Goal: Transaction & Acquisition: Purchase product/service

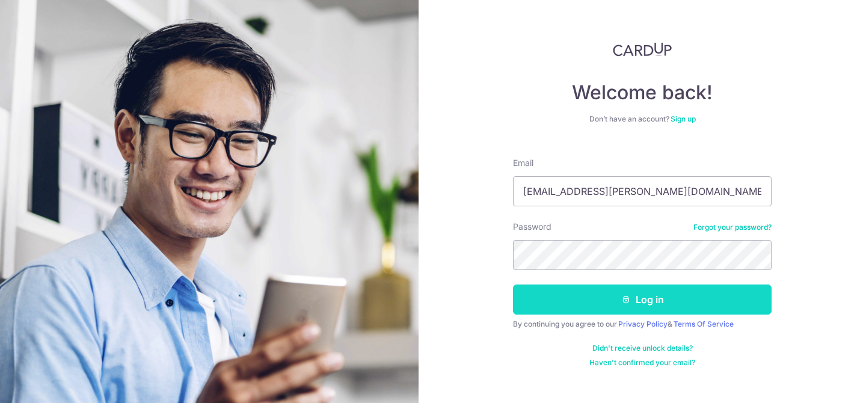
click at [639, 305] on button "Log in" at bounding box center [642, 299] width 259 height 30
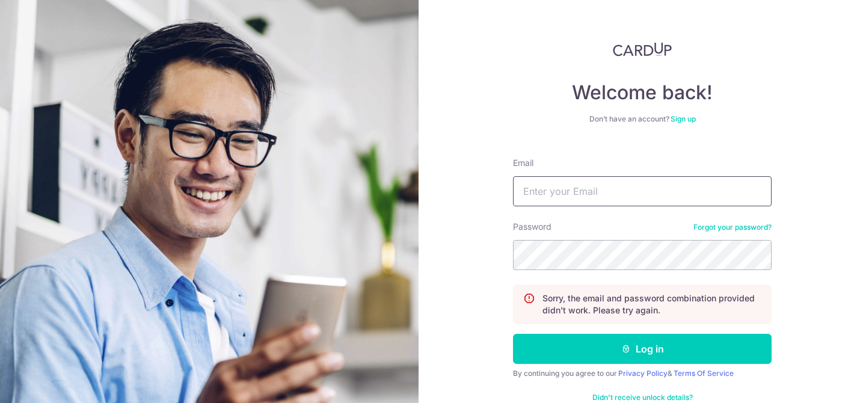
click at [610, 195] on input "Email" at bounding box center [642, 191] width 259 height 30
type input "[EMAIL_ADDRESS][PERSON_NAME][DOMAIN_NAME]"
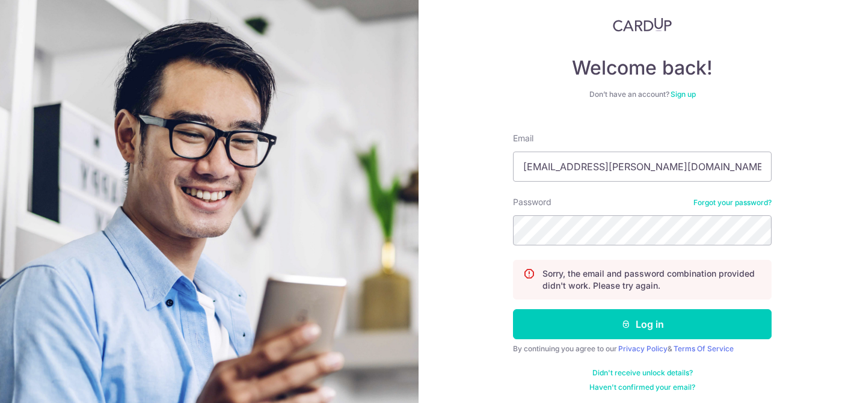
scroll to position [26, 0]
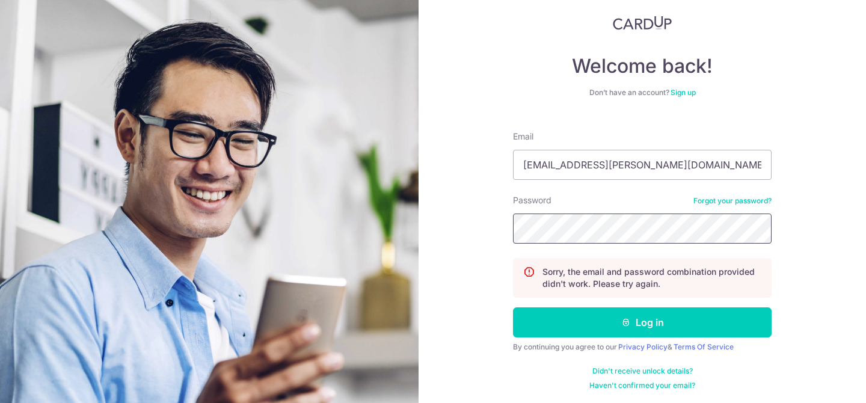
click at [513, 307] on button "Log in" at bounding box center [642, 322] width 259 height 30
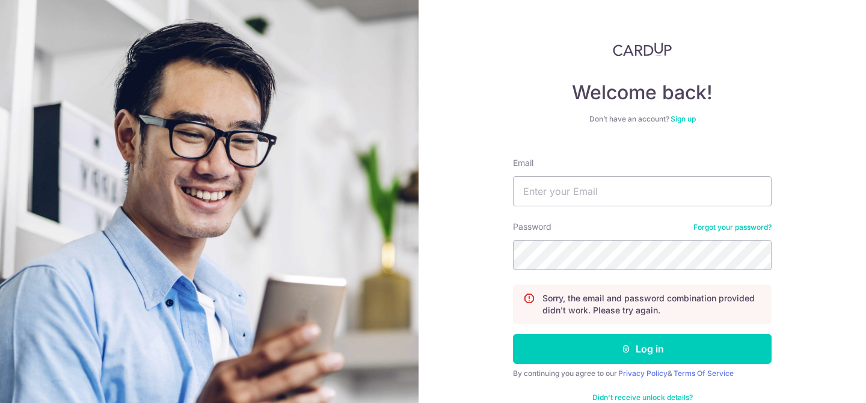
click at [738, 225] on link "Forgot your password?" at bounding box center [732, 228] width 78 height 10
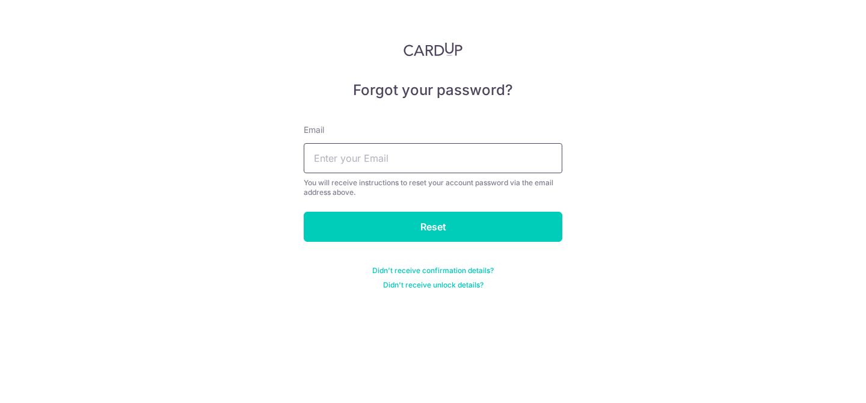
click at [420, 158] on input "text" at bounding box center [433, 158] width 259 height 30
type input "jnthn.garcia@outlook.com"
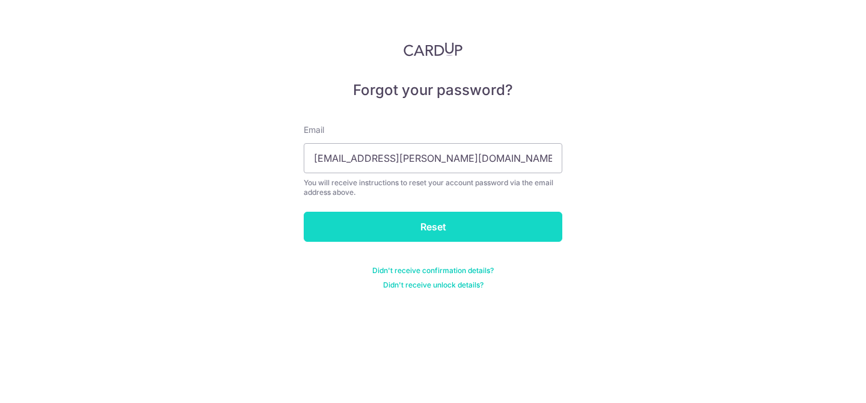
click at [449, 220] on input "Reset" at bounding box center [433, 227] width 259 height 30
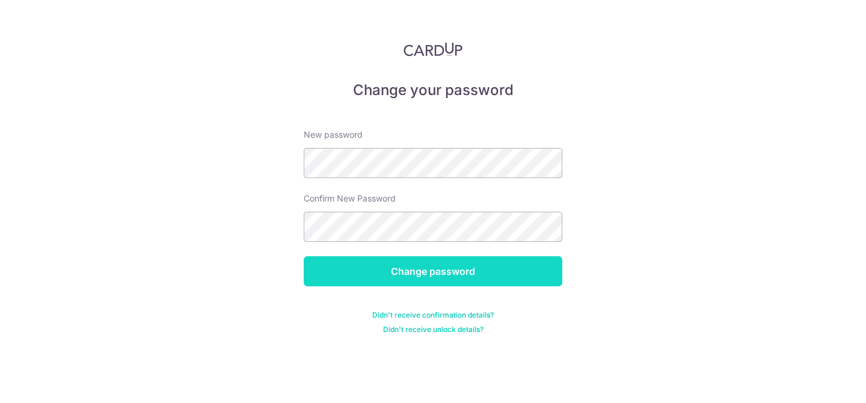
click at [341, 270] on input "Change password" at bounding box center [433, 271] width 259 height 30
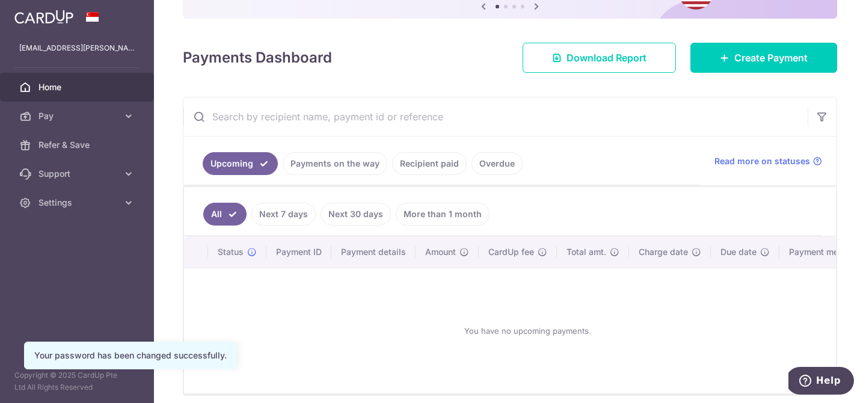
scroll to position [122, 0]
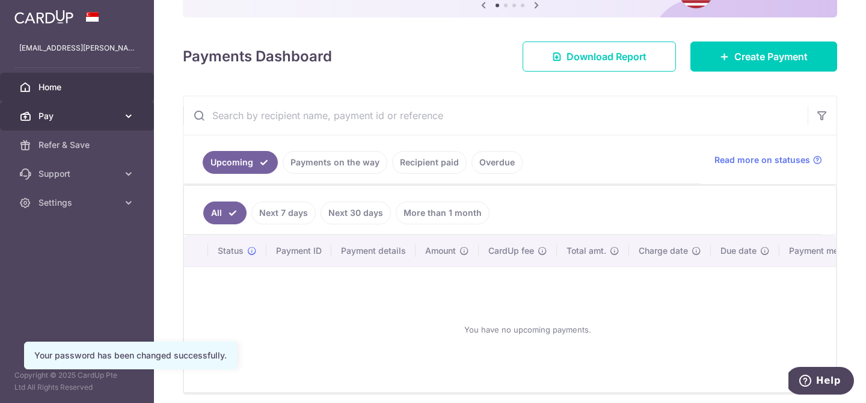
click at [67, 109] on link "Pay" at bounding box center [77, 116] width 154 height 29
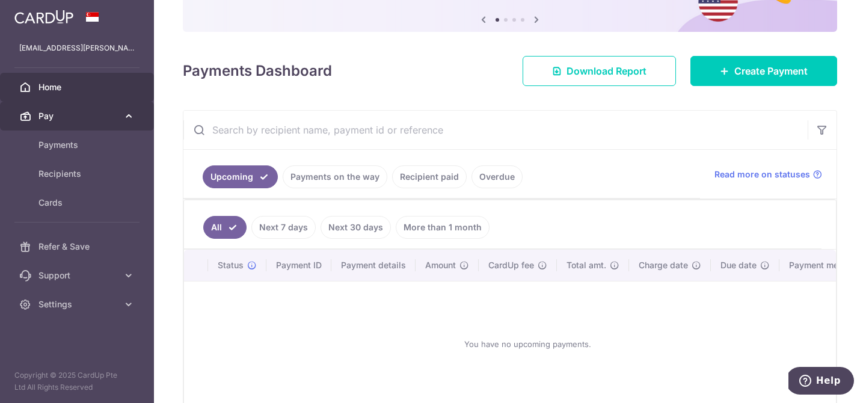
click at [53, 115] on span "Pay" at bounding box center [77, 116] width 79 height 12
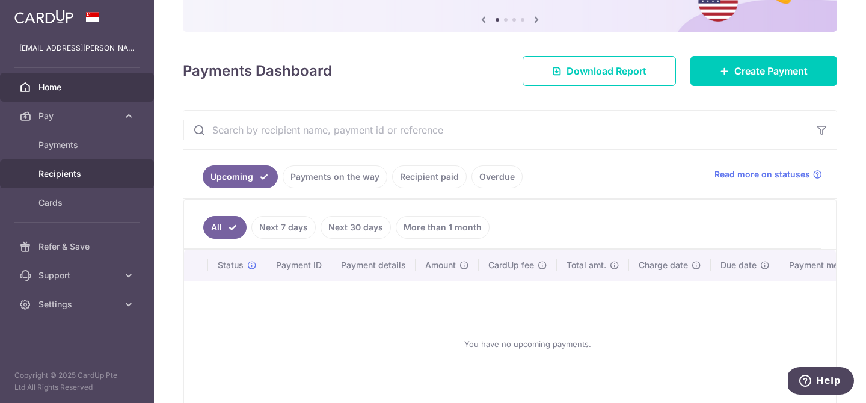
click at [60, 171] on span "Recipients" at bounding box center [77, 174] width 79 height 12
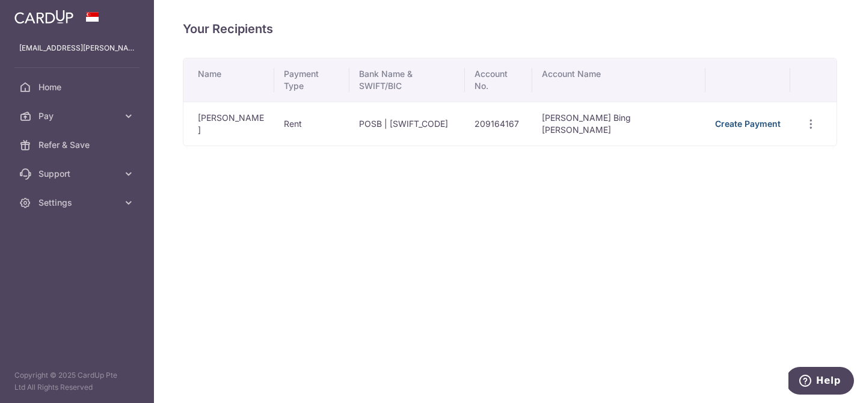
click at [748, 118] on link "Create Payment" at bounding box center [748, 123] width 66 height 10
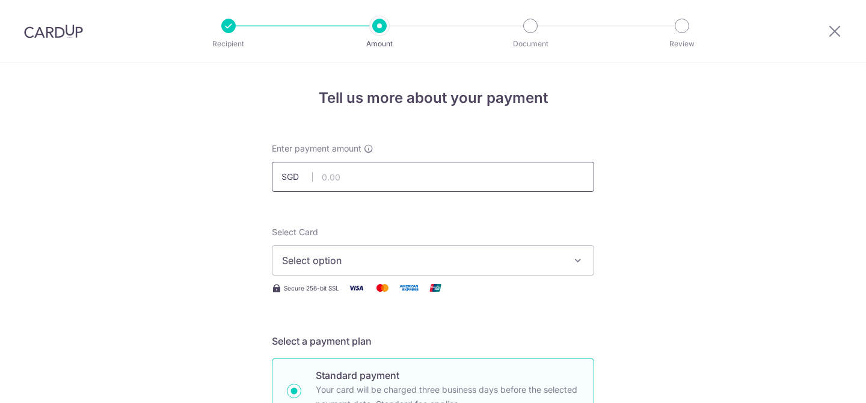
click at [471, 177] on input "text" at bounding box center [433, 177] width 322 height 30
type input "3,400.00"
click at [425, 263] on span "Select option" at bounding box center [422, 260] width 280 height 14
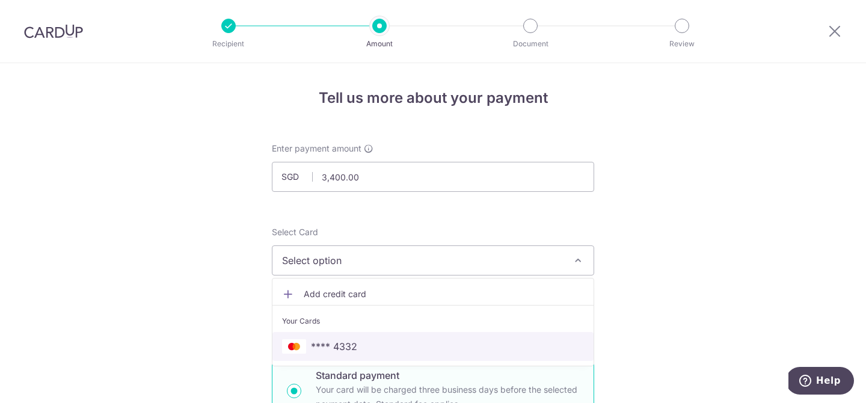
click at [410, 336] on link "**** 4332" at bounding box center [432, 346] width 321 height 29
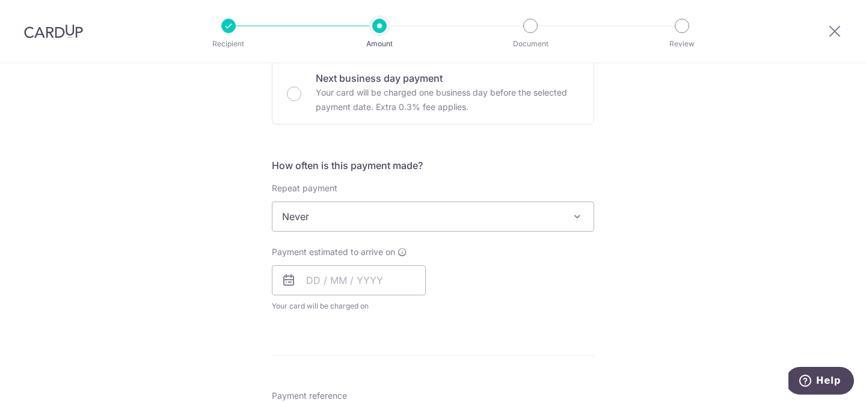
scroll to position [390, 0]
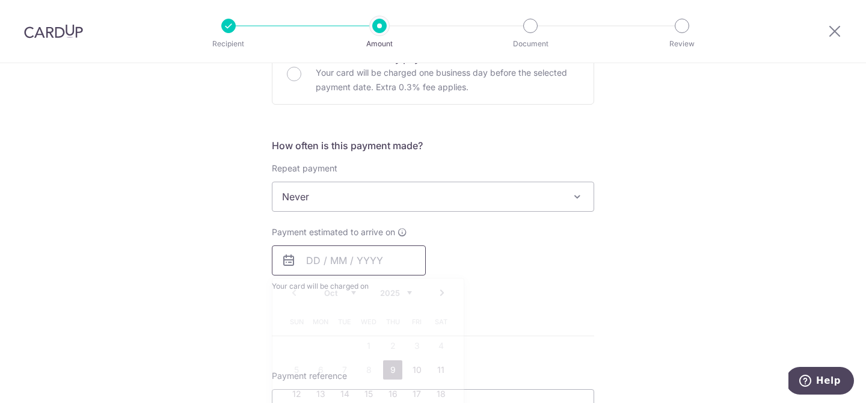
click at [328, 260] on input "text" at bounding box center [349, 260] width 154 height 30
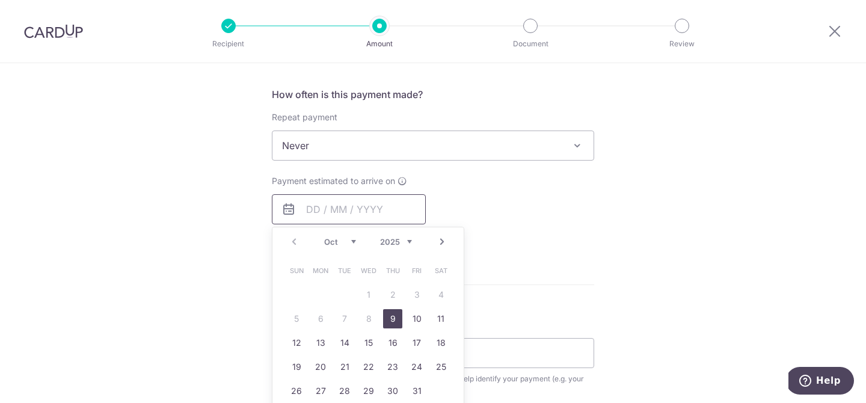
scroll to position [459, 0]
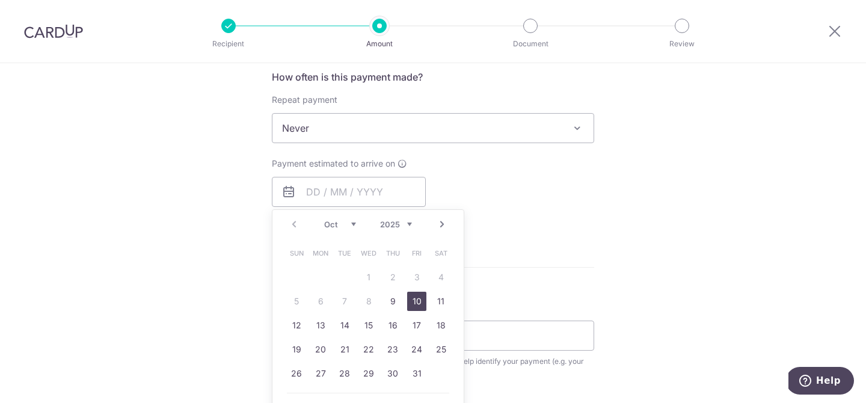
click at [421, 307] on link "10" at bounding box center [416, 301] width 19 height 19
type input "10/10/2025"
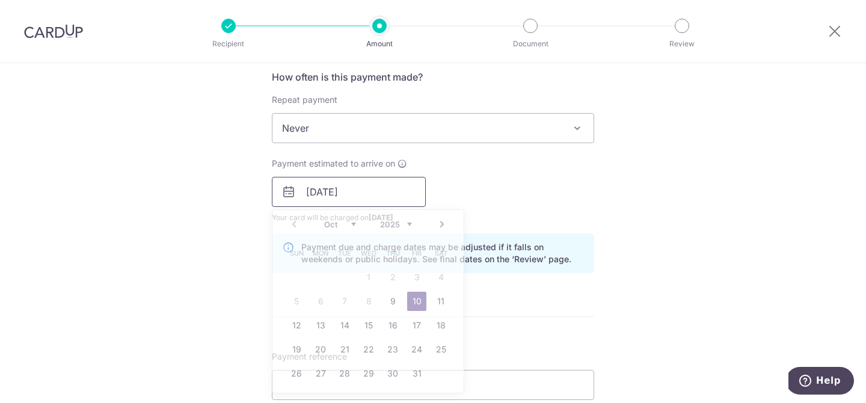
click at [355, 201] on input "10/10/2025" at bounding box center [349, 192] width 154 height 30
click at [520, 200] on div "Payment estimated to arrive on 10/10/2025 Prev Next Oct Nov Dec 2025 2026 2027 …" at bounding box center [433, 191] width 337 height 66
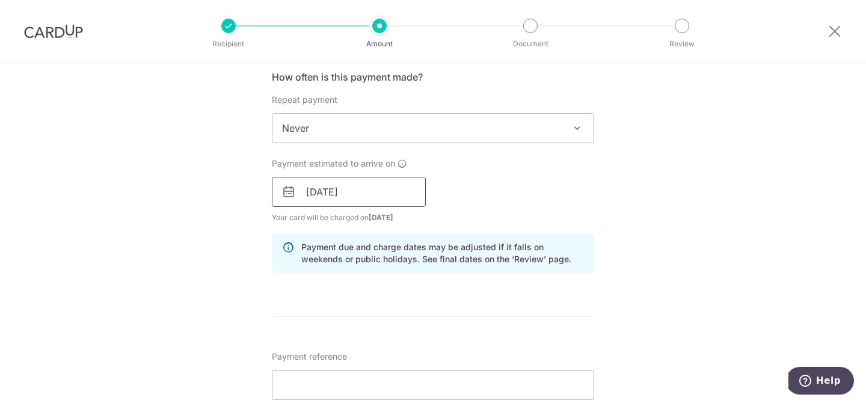
click at [376, 197] on input "[DATE]" at bounding box center [349, 192] width 154 height 30
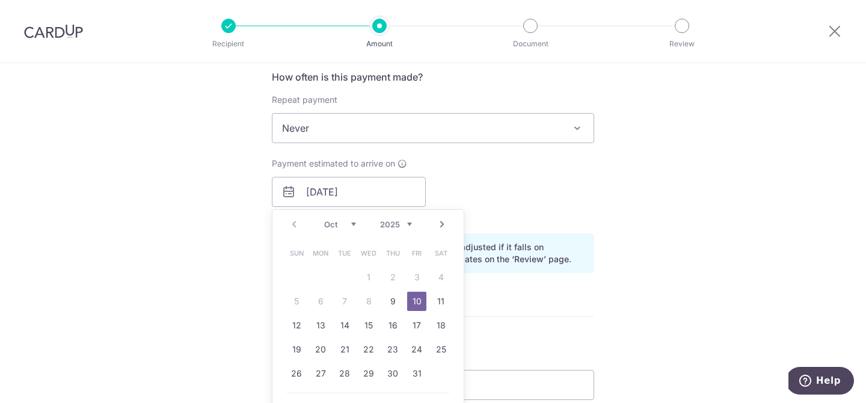
click at [418, 304] on link "10" at bounding box center [416, 301] width 19 height 19
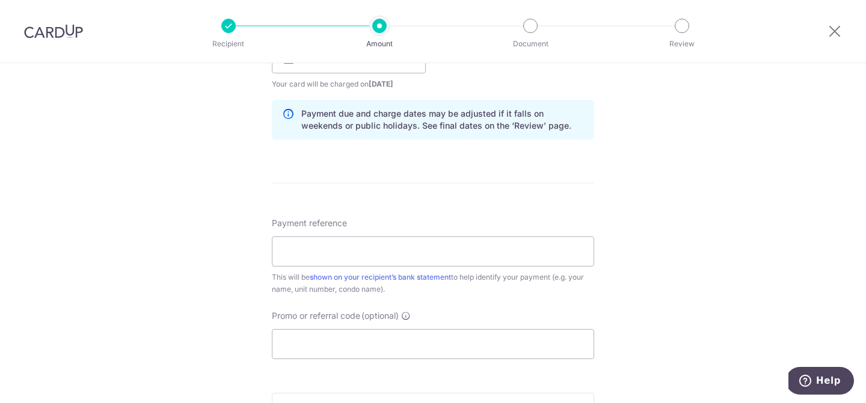
scroll to position [595, 0]
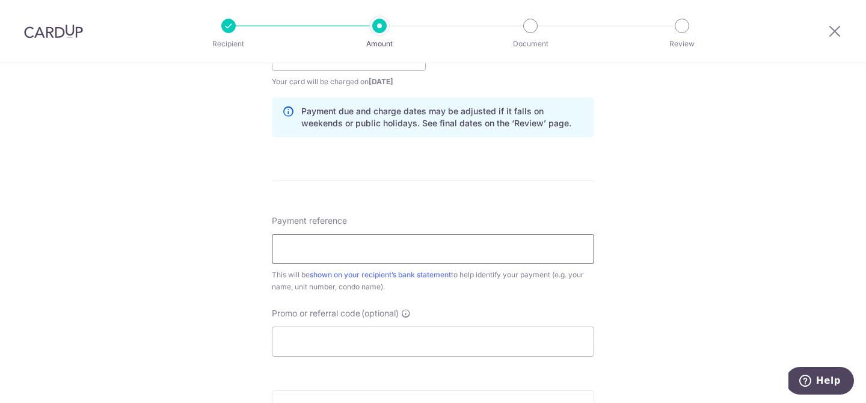
click at [509, 254] on input "Payment reference" at bounding box center [433, 249] width 322 height 30
type input "Forte Suites Rent"
click at [507, 337] on input "Promo or referral code (optional)" at bounding box center [433, 342] width 322 height 30
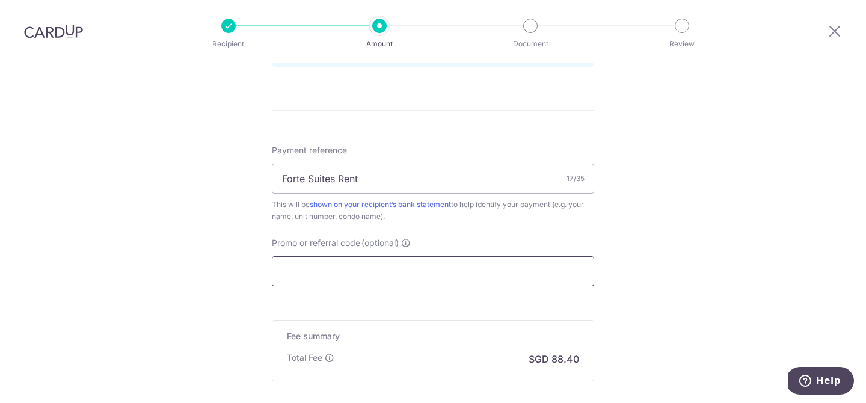
scroll to position [592, 0]
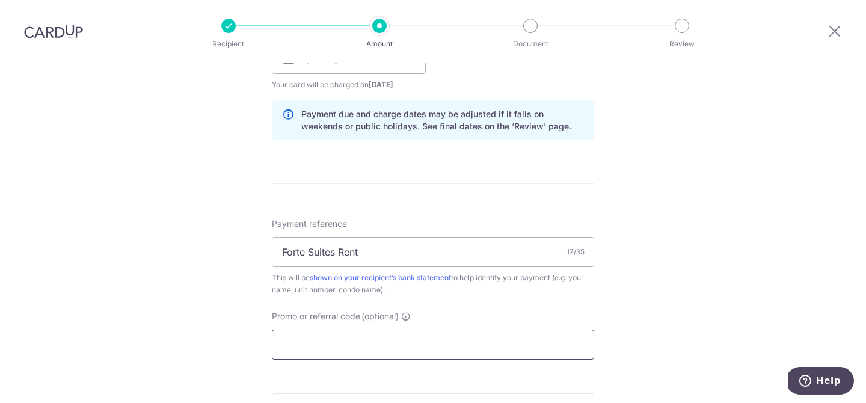
click at [426, 334] on input "Promo or referral code (optional)" at bounding box center [433, 345] width 322 height 30
paste input "SAVERENT179"
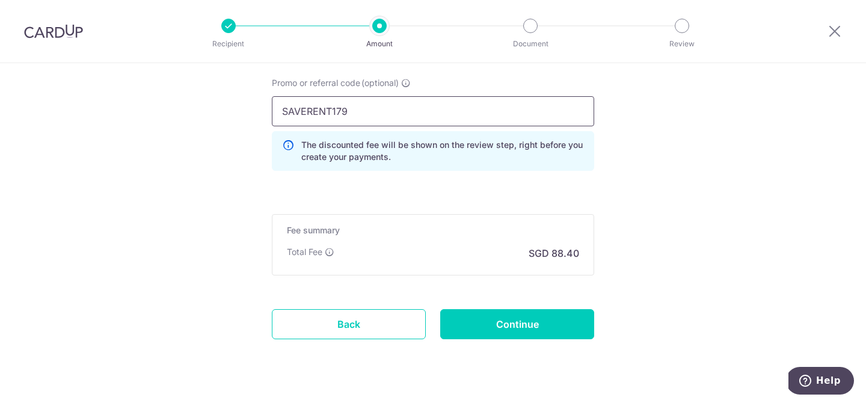
scroll to position [850, 0]
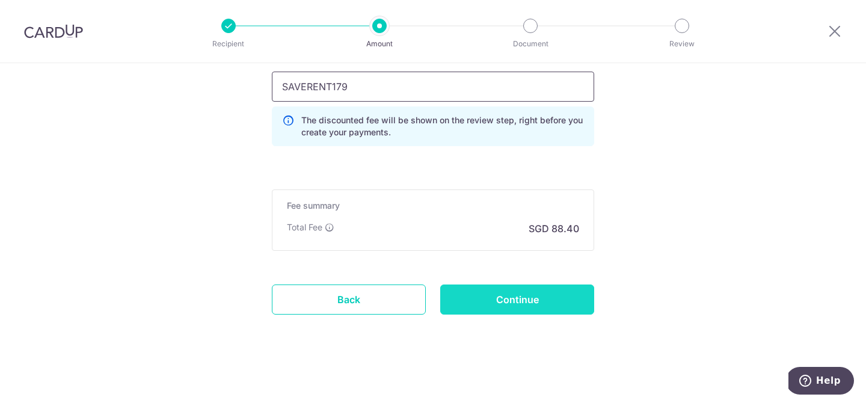
type input "SAVERENT179"
click at [511, 300] on input "Continue" at bounding box center [517, 299] width 154 height 30
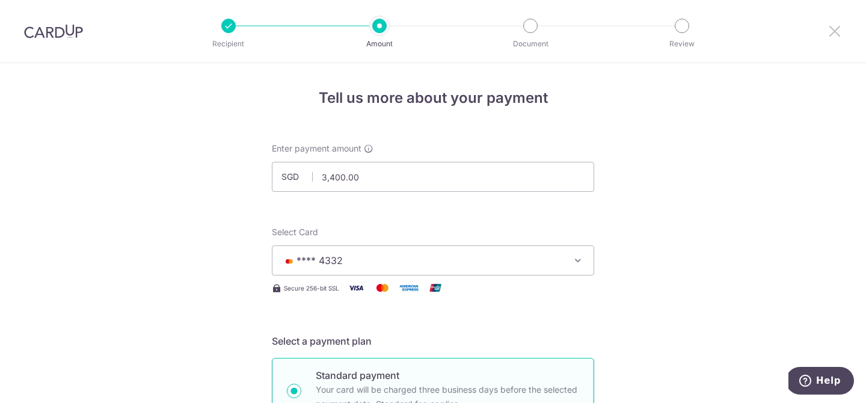
click at [829, 25] on icon at bounding box center [834, 30] width 14 height 15
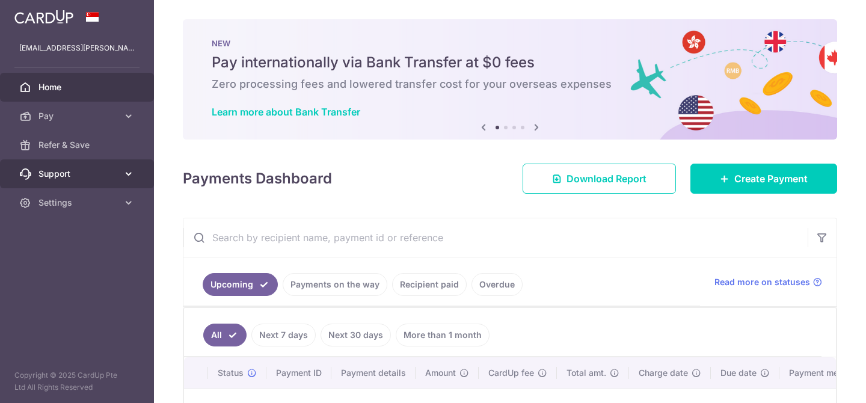
click at [80, 185] on link "Support" at bounding box center [77, 173] width 154 height 29
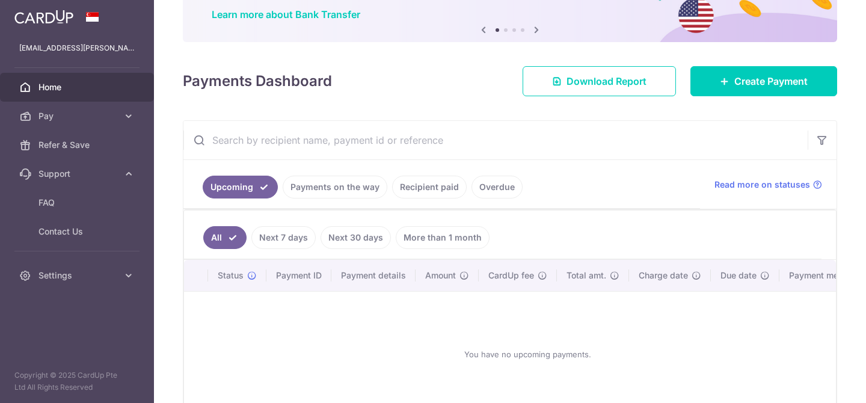
scroll to position [99, 0]
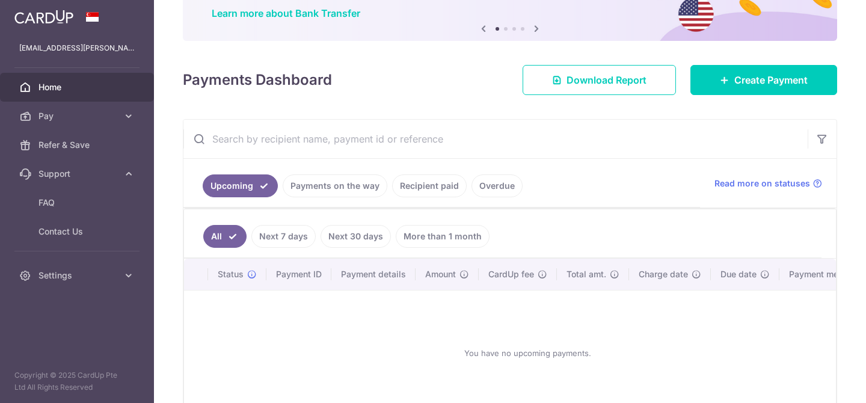
click at [441, 238] on link "More than 1 month" at bounding box center [443, 236] width 94 height 23
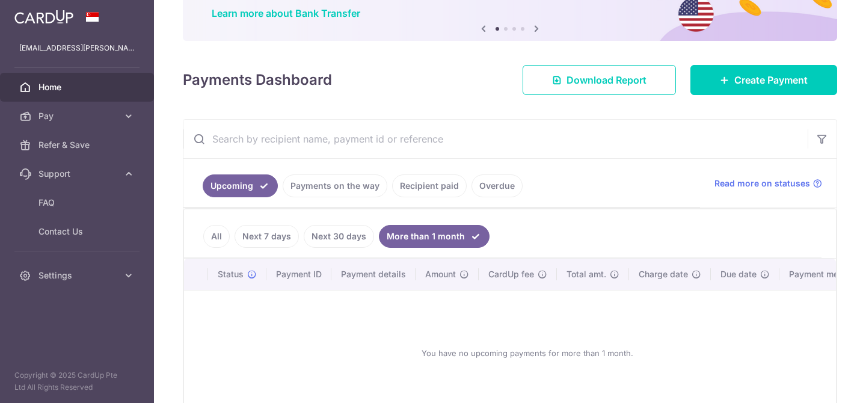
click at [425, 240] on link "More than 1 month" at bounding box center [434, 236] width 111 height 23
click at [214, 230] on link "All" at bounding box center [216, 236] width 26 height 23
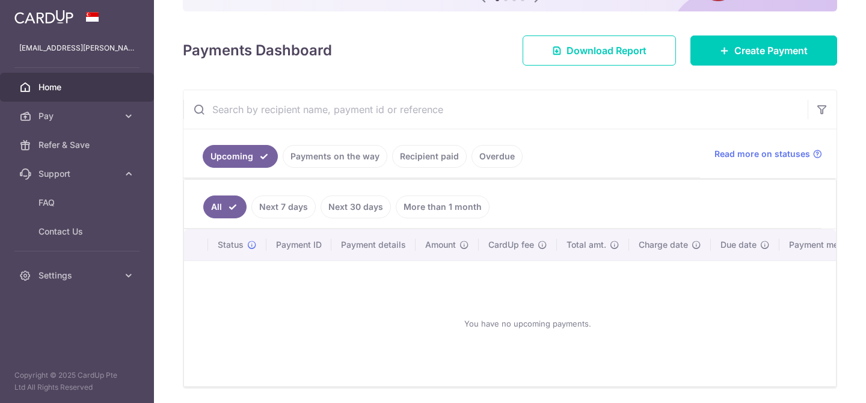
scroll to position [121, 0]
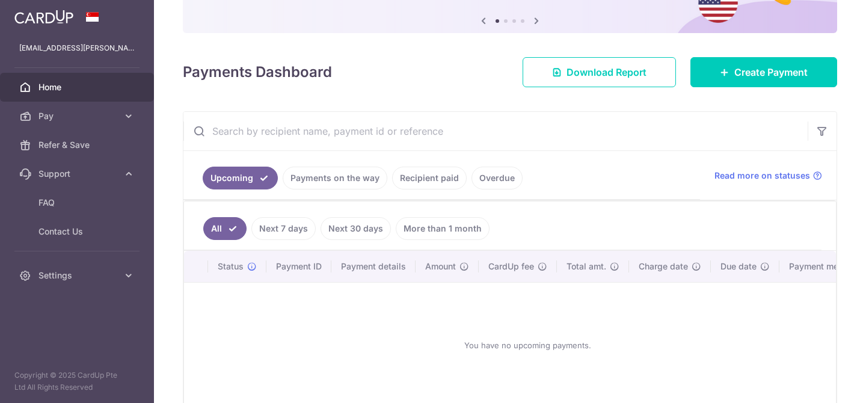
click at [421, 183] on link "Recipient paid" at bounding box center [429, 178] width 75 height 23
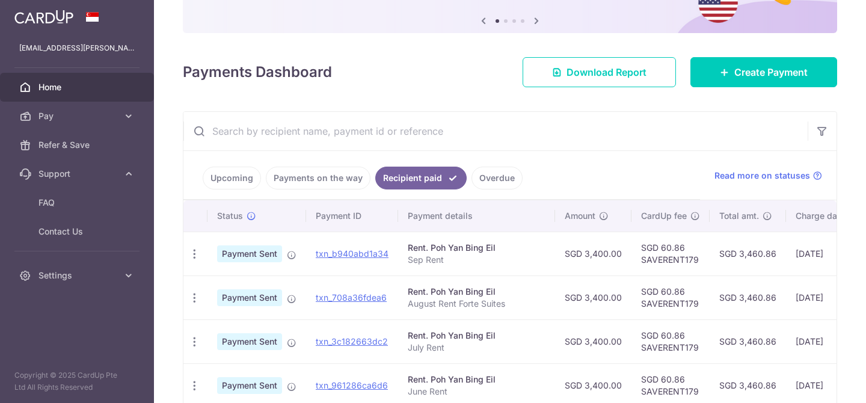
scroll to position [123, 0]
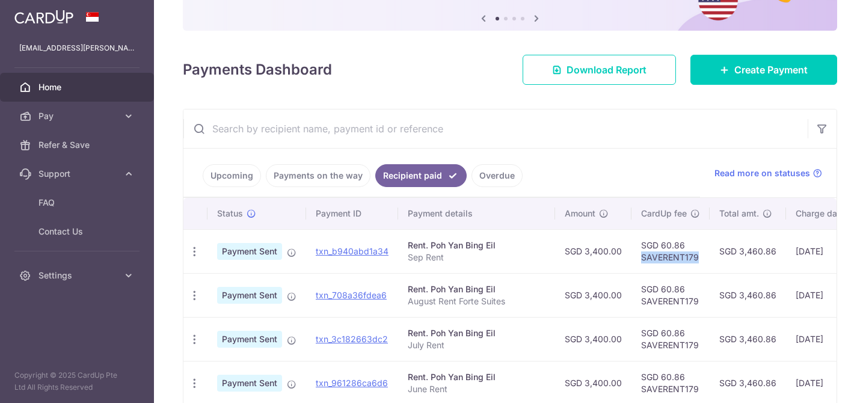
drag, startPoint x: 706, startPoint y: 253, endPoint x: 640, endPoint y: 260, distance: 66.5
click at [640, 260] on td "SGD 60.86 SAVERENT179" at bounding box center [670, 251] width 78 height 44
copy td "SAVERENT179"
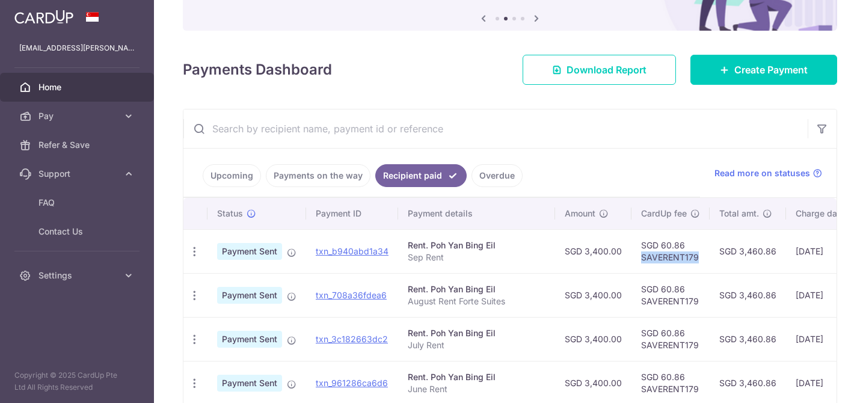
click at [67, 85] on span "Home" at bounding box center [77, 87] width 79 height 12
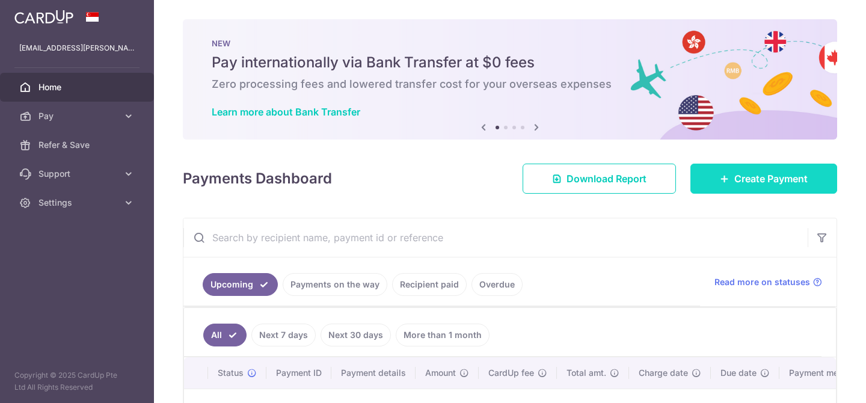
click at [738, 184] on span "Create Payment" at bounding box center [770, 178] width 73 height 14
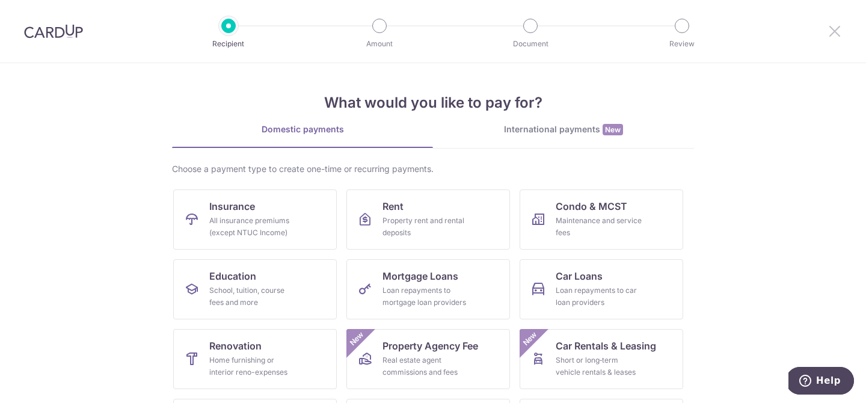
click at [841, 33] on icon at bounding box center [834, 30] width 14 height 15
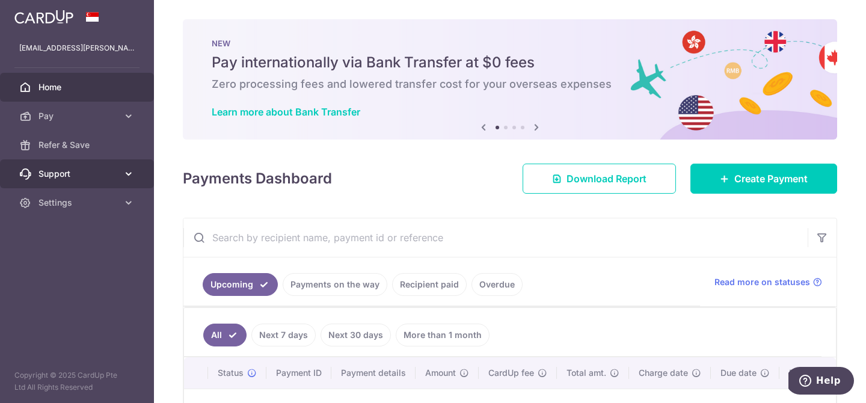
click at [61, 173] on span "Support" at bounding box center [77, 174] width 79 height 12
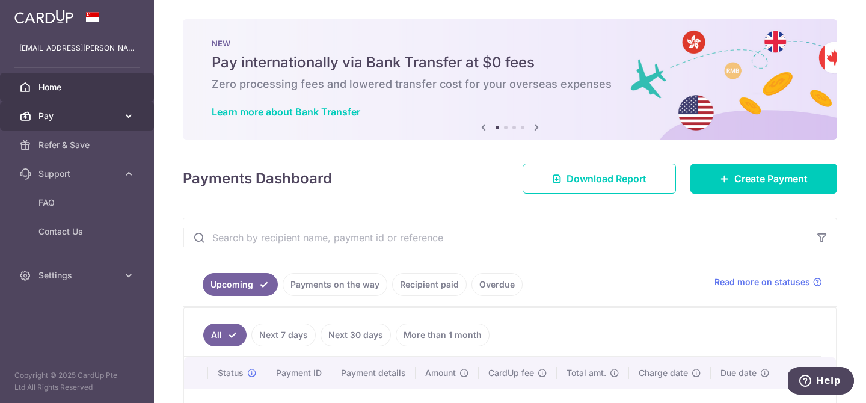
click at [52, 117] on span "Pay" at bounding box center [77, 116] width 79 height 12
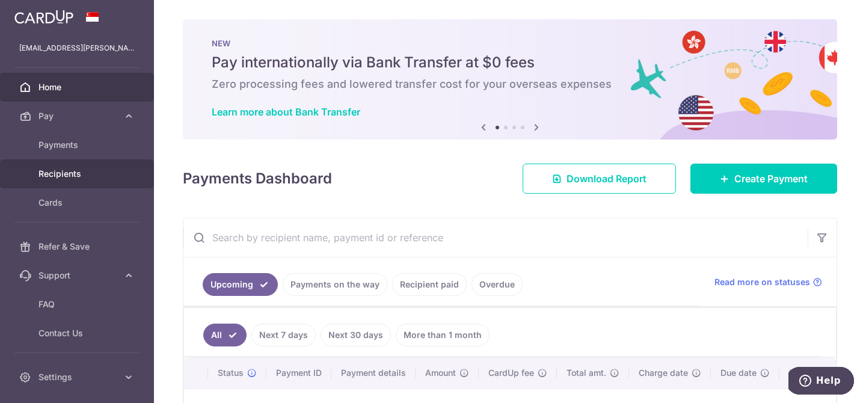
click at [66, 172] on span "Recipients" at bounding box center [77, 174] width 79 height 12
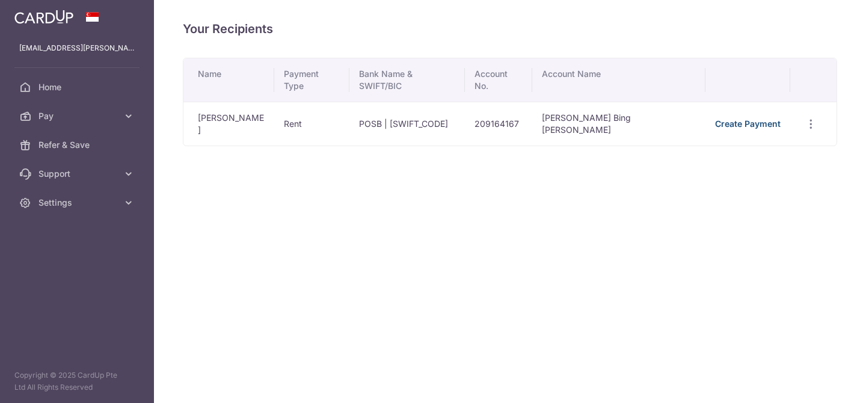
click at [734, 118] on link "Create Payment" at bounding box center [748, 123] width 66 height 10
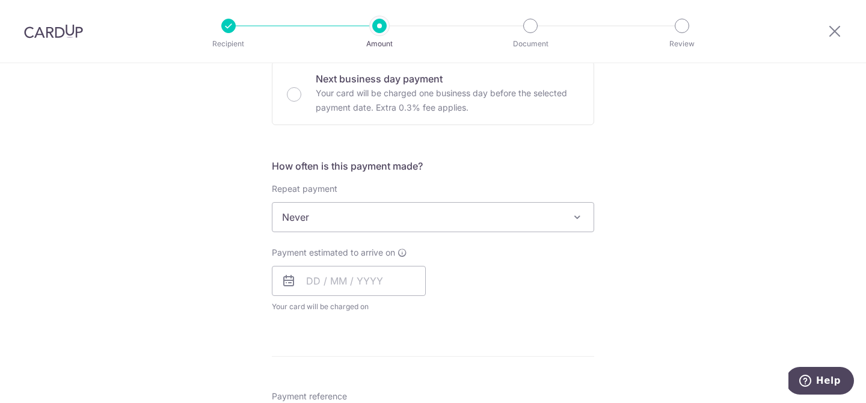
scroll to position [748, 0]
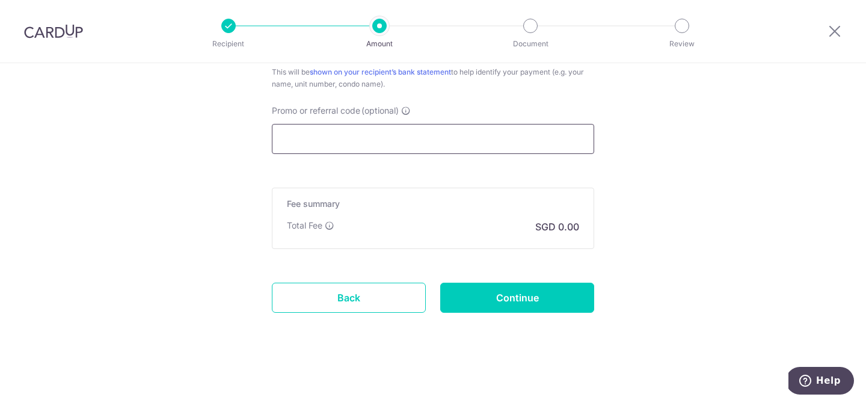
click at [407, 128] on input "Promo or referral code (optional)" at bounding box center [433, 139] width 322 height 30
paste input "SAVERENT179"
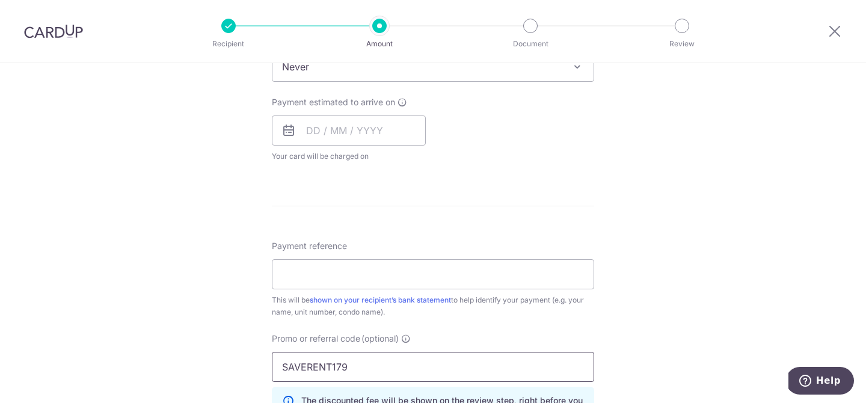
scroll to position [504, 0]
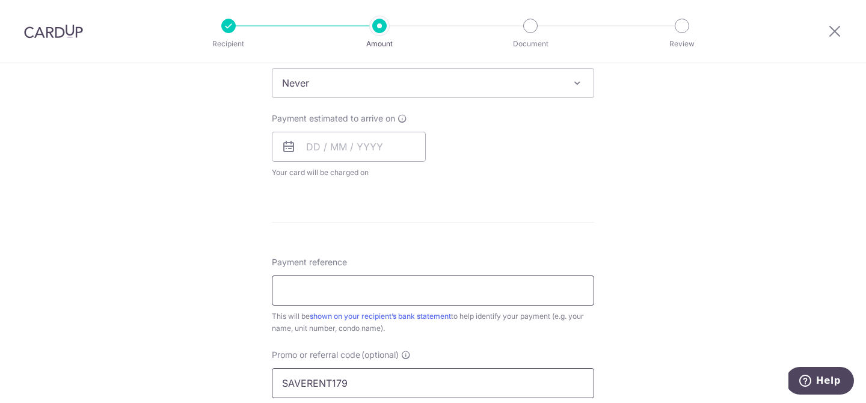
type input "SAVERENT179"
click at [399, 290] on input "Payment reference" at bounding box center [433, 290] width 322 height 30
type input "Forte Suites Rent"
click at [384, 143] on input "text" at bounding box center [349, 147] width 154 height 30
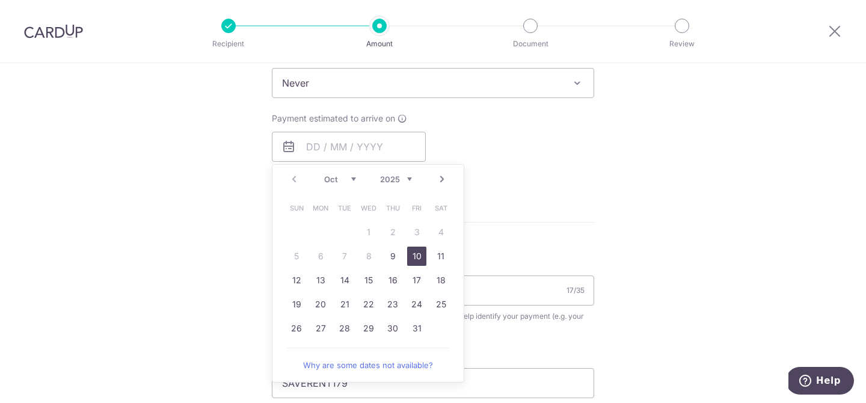
click at [419, 261] on link "10" at bounding box center [416, 256] width 19 height 19
type input "[DATE]"
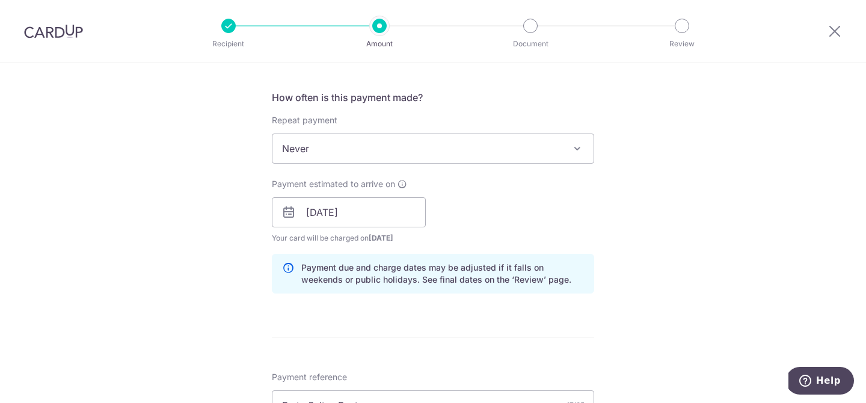
scroll to position [435, 0]
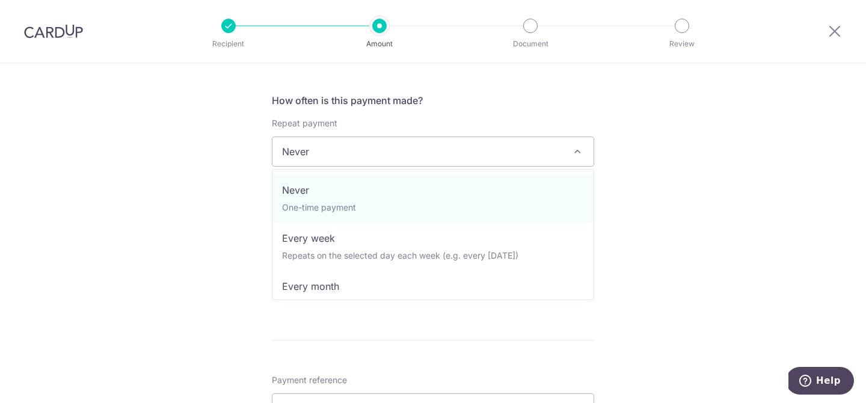
click at [540, 157] on span "Never" at bounding box center [432, 151] width 321 height 29
click at [525, 156] on span "Never" at bounding box center [432, 151] width 321 height 29
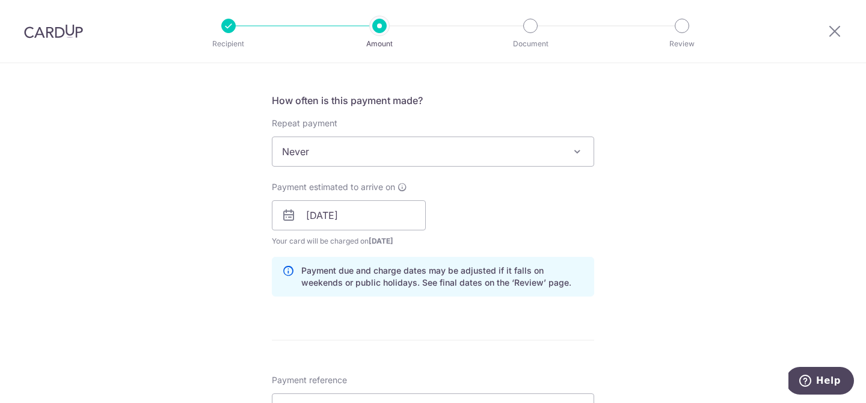
click at [527, 97] on h5 "How often is this payment made?" at bounding box center [433, 100] width 322 height 14
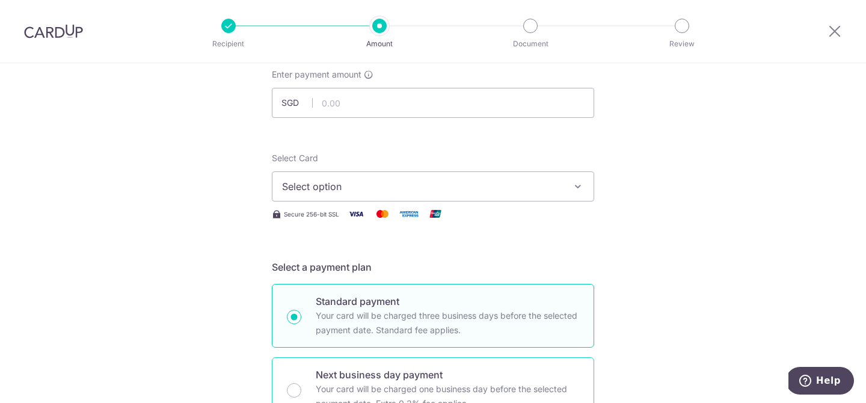
scroll to position [34, 0]
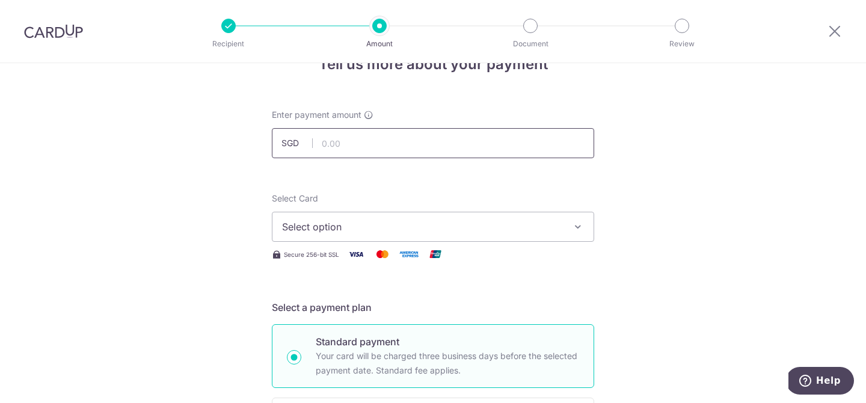
click at [408, 141] on input "text" at bounding box center [433, 143] width 322 height 30
type input "3,400.00"
click at [407, 224] on span "Select option" at bounding box center [422, 226] width 280 height 14
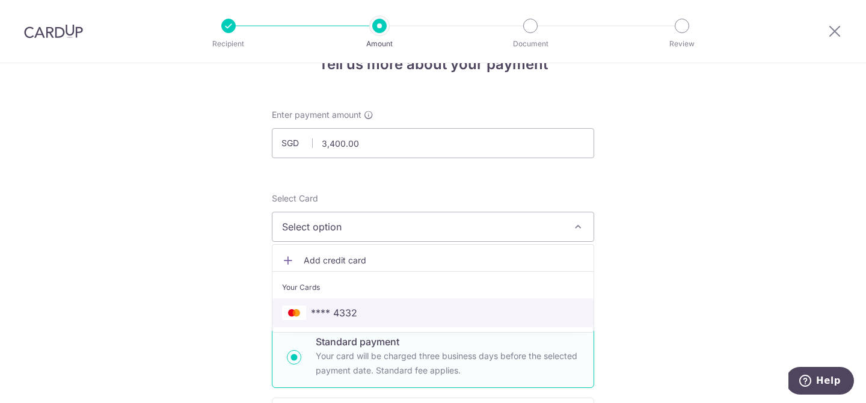
click at [402, 318] on span "**** 4332" at bounding box center [433, 312] width 302 height 14
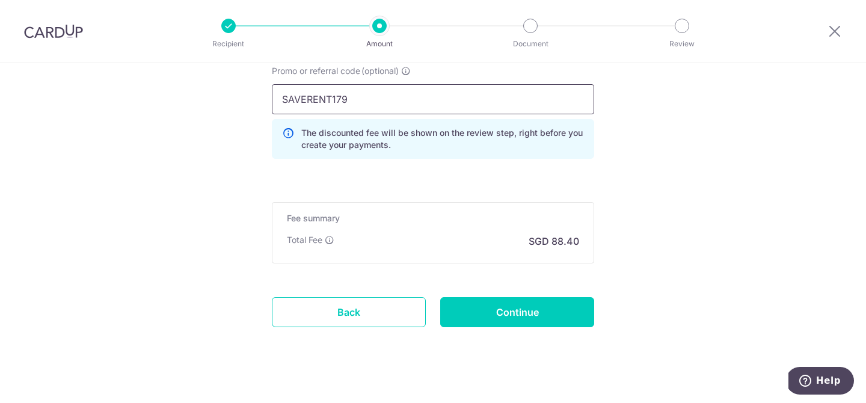
scroll to position [852, 0]
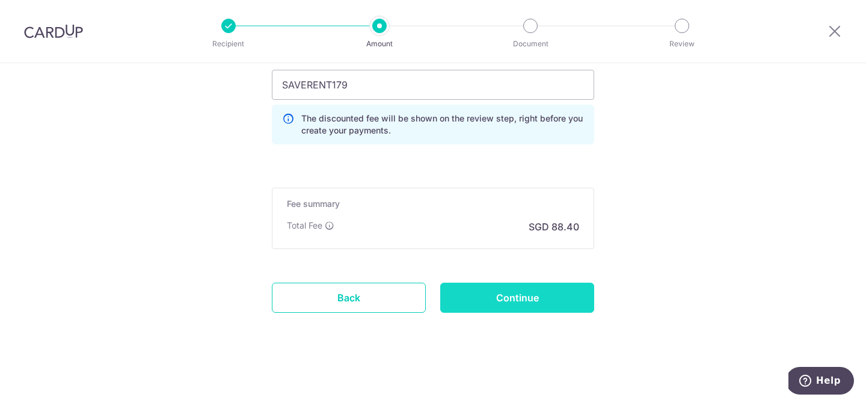
click at [499, 294] on input "Continue" at bounding box center [517, 298] width 154 height 30
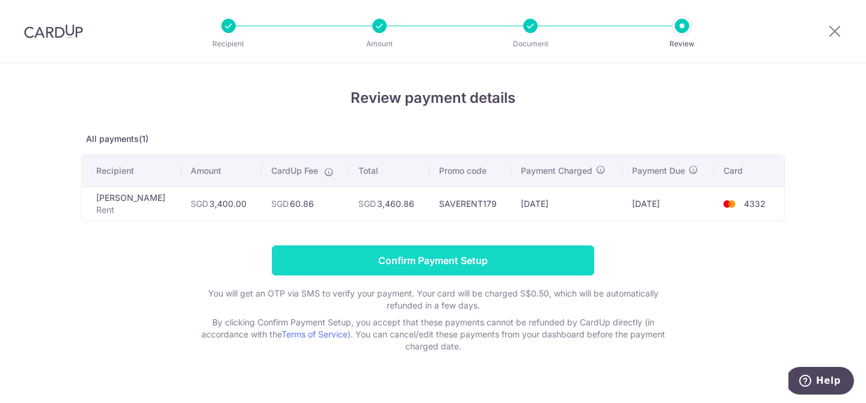
click at [509, 255] on input "Confirm Payment Setup" at bounding box center [433, 260] width 322 height 30
